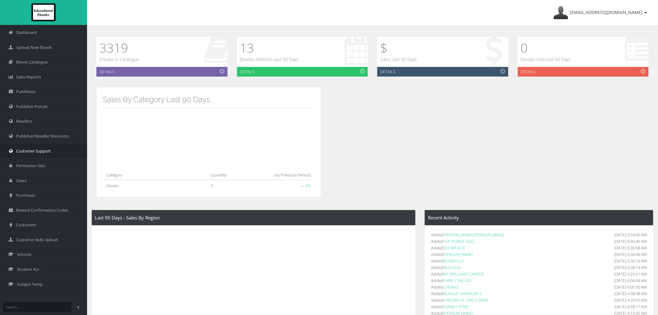
click at [64, 147] on link "Customer Support" at bounding box center [43, 150] width 87 height 15
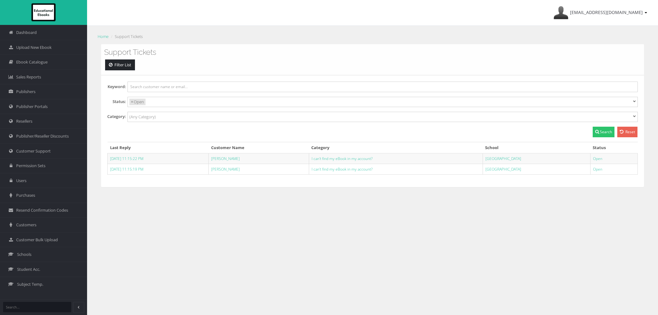
select select
click at [31, 229] on link "Customers" at bounding box center [43, 224] width 87 height 15
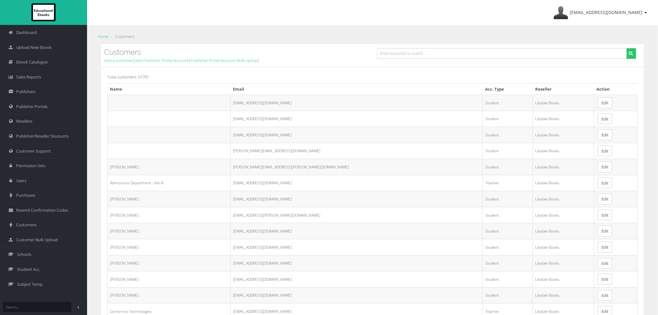
click at [499, 61] on form at bounding box center [506, 55] width 268 height 15
click at [498, 54] on input "text" at bounding box center [502, 53] width 250 height 11
paste input "alexandra_cullen@elthamcollege.vic.edu.au"
type input "alexandra_cullen@elthamcollege.vic.edu.au"
click at [626, 48] on button "submit" at bounding box center [631, 53] width 10 height 11
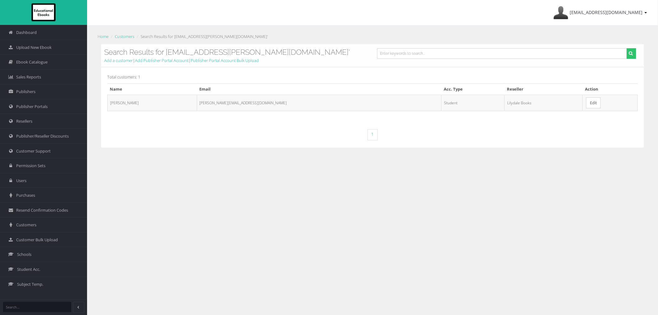
click at [586, 103] on link "Edit" at bounding box center [593, 102] width 15 height 11
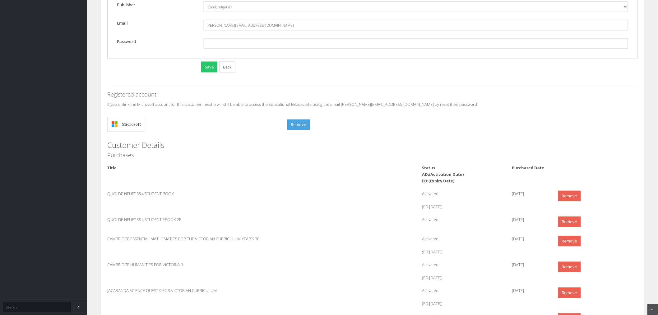
scroll to position [380, 0]
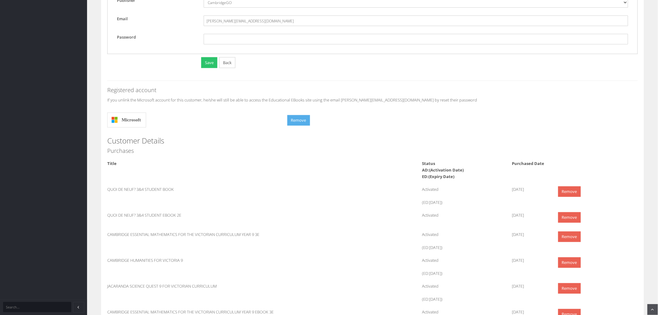
click at [299, 122] on button "Remove" at bounding box center [298, 120] width 23 height 11
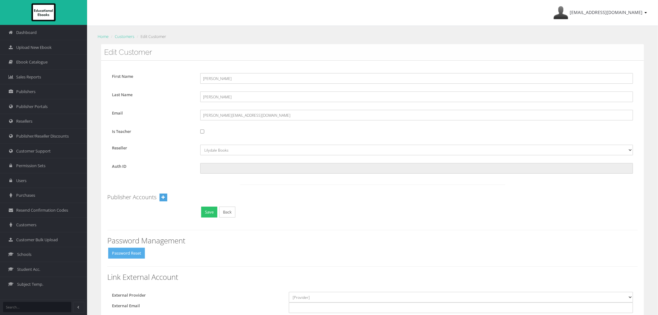
click at [129, 256] on button "Password Reset" at bounding box center [126, 252] width 37 height 11
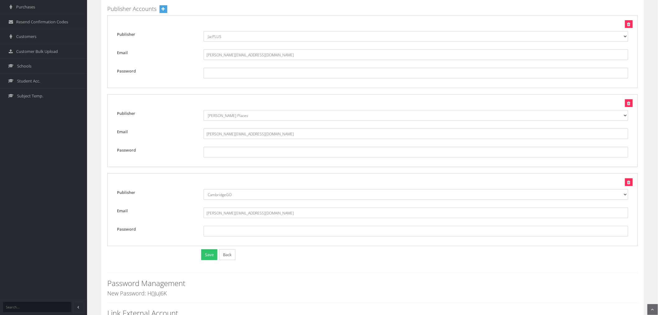
scroll to position [242, 0]
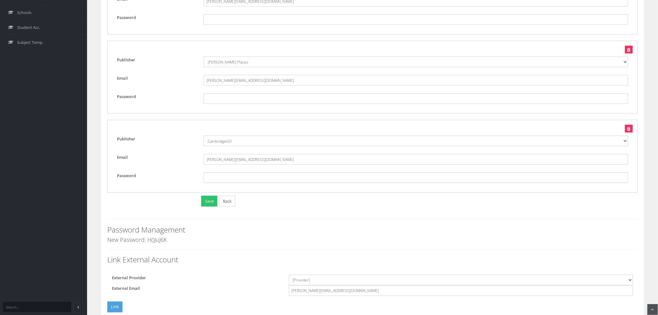
drag, startPoint x: 146, startPoint y: 239, endPoint x: 168, endPoint y: 239, distance: 21.8
click at [168, 239] on h4 "New Password: H()JuJ6K" at bounding box center [372, 240] width 530 height 6
copy h4 "H()JuJ6K"
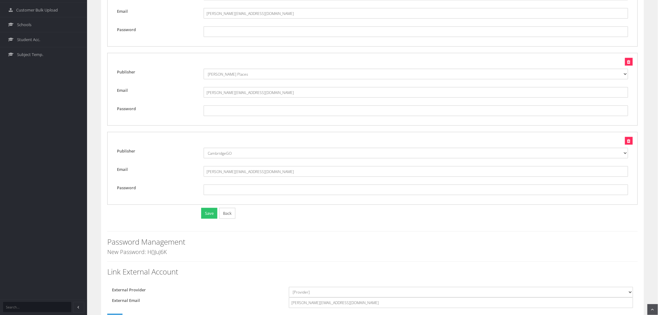
scroll to position [138, 0]
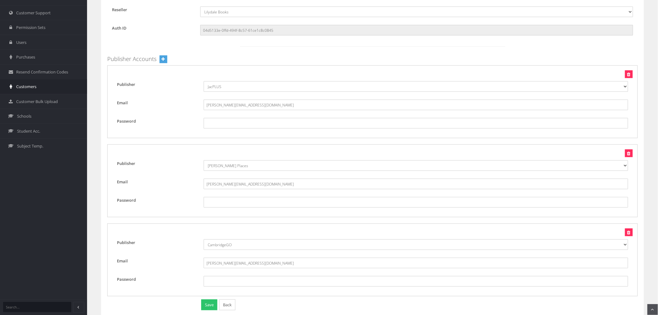
click at [32, 89] on span "Customers" at bounding box center [26, 87] width 20 height 6
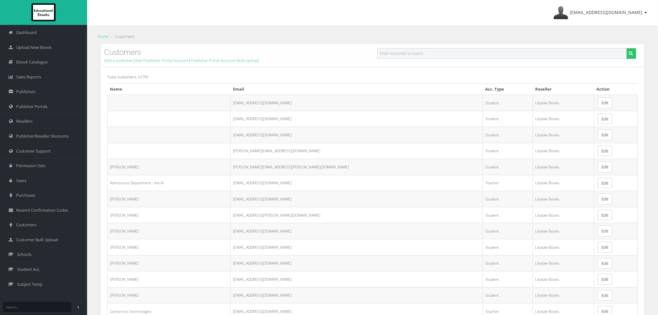
click at [396, 50] on input "text" at bounding box center [502, 53] width 250 height 11
paste input "[PERSON_NAME][EMAIL_ADDRESS][DOMAIN_NAME]"
type input "[PERSON_NAME][EMAIL_ADDRESS][DOMAIN_NAME]"
click at [626, 48] on button "submit" at bounding box center [631, 53] width 10 height 11
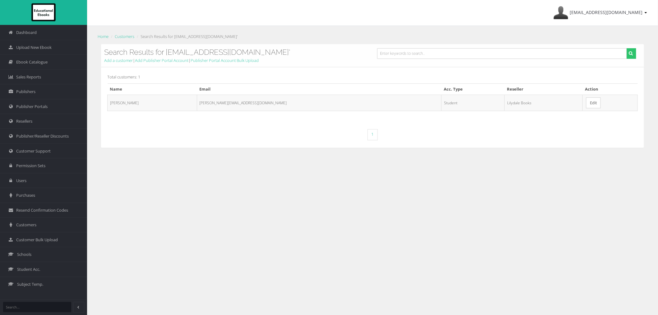
click at [582, 104] on td "Edit" at bounding box center [609, 102] width 55 height 16
click at [586, 103] on link "Edit" at bounding box center [593, 102] width 15 height 11
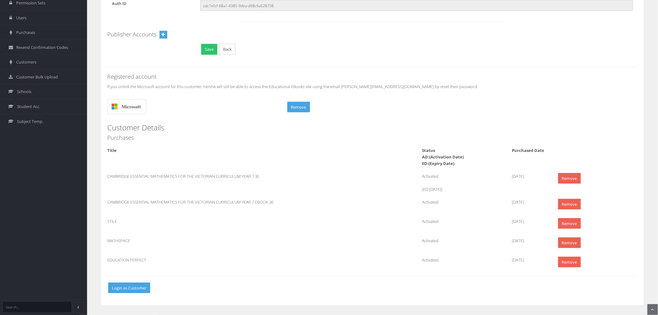
scroll to position [163, 0]
click at [310, 108] on form "Remove" at bounding box center [462, 105] width 350 height 18
click at [306, 108] on button "Remove" at bounding box center [298, 107] width 23 height 11
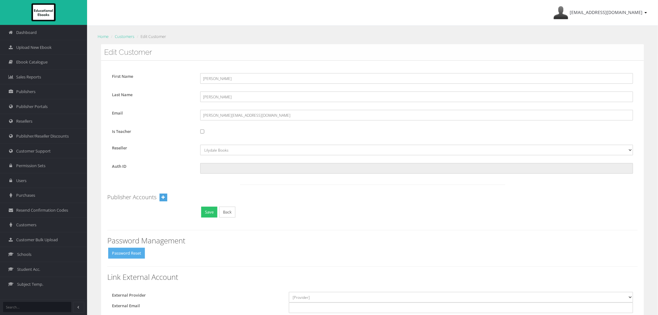
click at [128, 256] on button "Password Reset" at bounding box center [126, 252] width 37 height 11
drag, startPoint x: 167, startPoint y: 251, endPoint x: 147, endPoint y: 253, distance: 20.0
click at [147, 253] on h4 "New Password: [SECURITY_DATA]" at bounding box center [372, 250] width 530 height 6
copy h4 "xfHfx!z8"
